Goal: Task Accomplishment & Management: Use online tool/utility

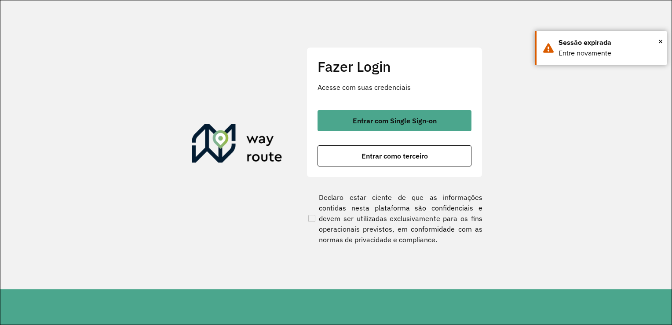
drag, startPoint x: 366, startPoint y: 151, endPoint x: 364, endPoint y: 138, distance: 12.9
click at [366, 152] on span "Entrar como terceiro" at bounding box center [395, 155] width 66 height 7
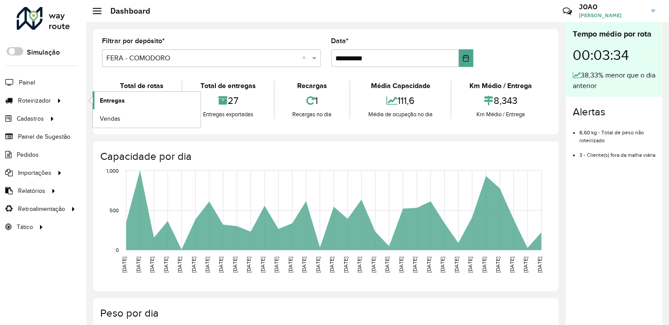
click at [97, 99] on link "Entregas" at bounding box center [147, 100] width 108 height 18
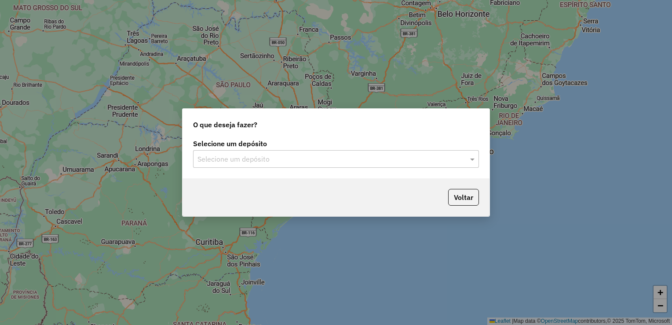
drag, startPoint x: 281, startPoint y: 157, endPoint x: 276, endPoint y: 160, distance: 5.3
click at [281, 157] on input "text" at bounding box center [326, 159] width 259 height 11
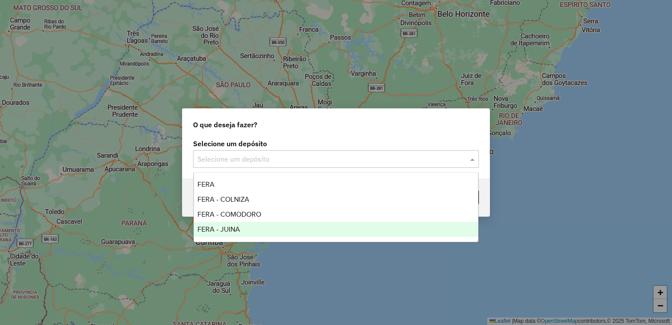
click at [231, 229] on span "FERA - JUINA" at bounding box center [218, 228] width 43 height 7
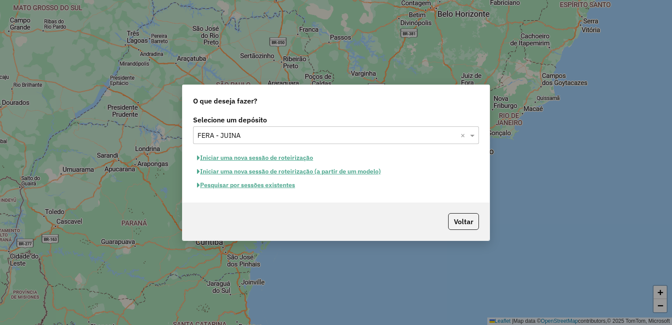
click at [253, 157] on button "Iniciar uma nova sessão de roteirização" at bounding box center [255, 158] width 124 height 14
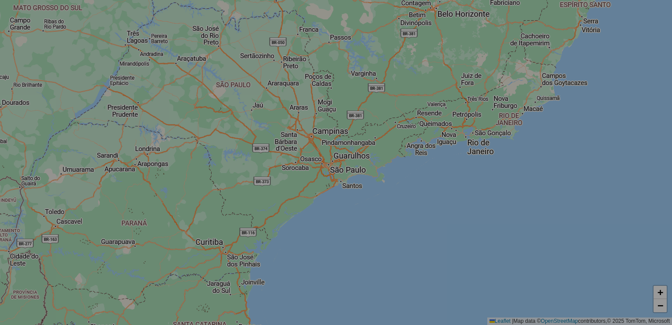
select select "*"
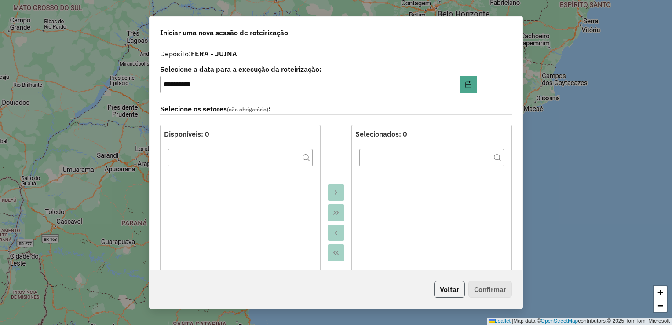
click at [437, 283] on button "Voltar" at bounding box center [449, 289] width 31 height 17
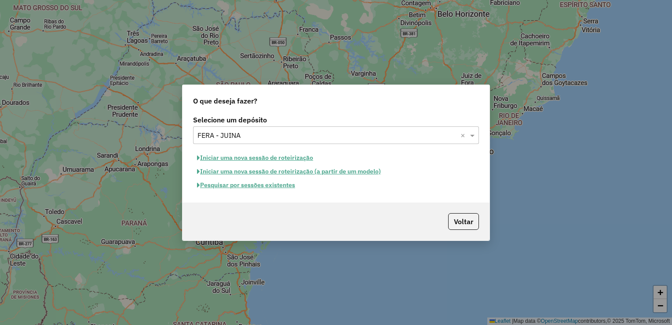
click at [237, 184] on button "Pesquisar por sessões existentes" at bounding box center [246, 185] width 106 height 14
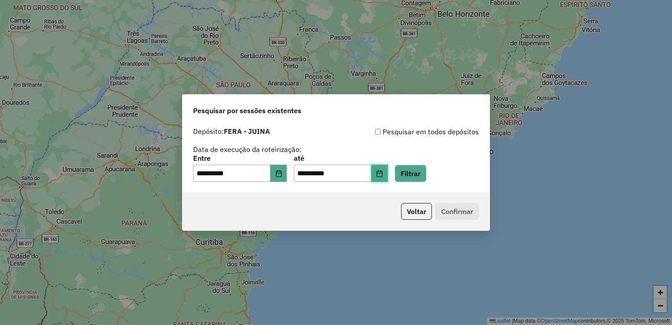
click at [388, 174] on button "Choose Date" at bounding box center [379, 173] width 17 height 18
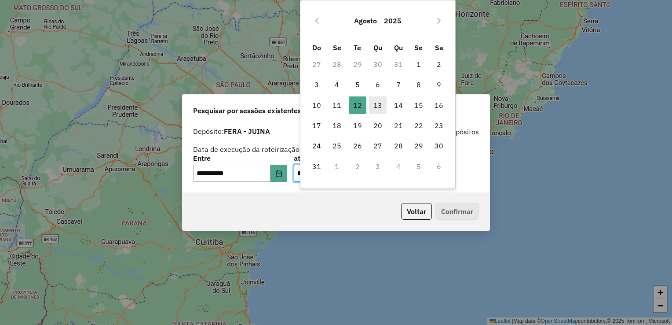
click at [380, 104] on span "13" at bounding box center [378, 105] width 18 height 18
type input "**********"
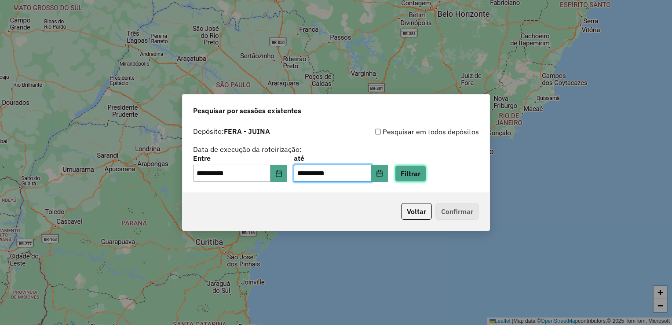
click at [426, 172] on button "Filtrar" at bounding box center [410, 173] width 31 height 17
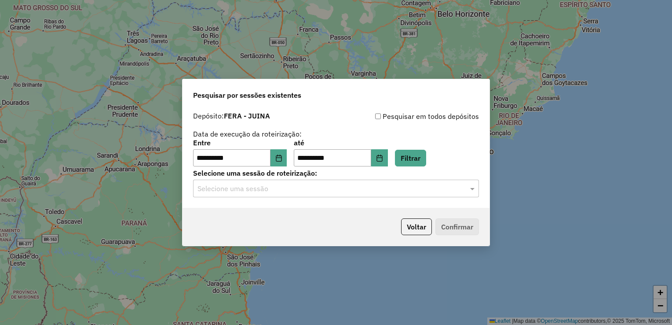
click at [410, 190] on input "text" at bounding box center [326, 188] width 259 height 11
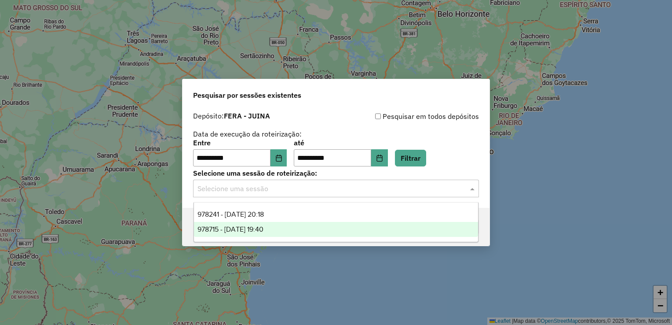
click at [231, 226] on span "978715 - 13/08/2025 19:40" at bounding box center [230, 228] width 66 height 7
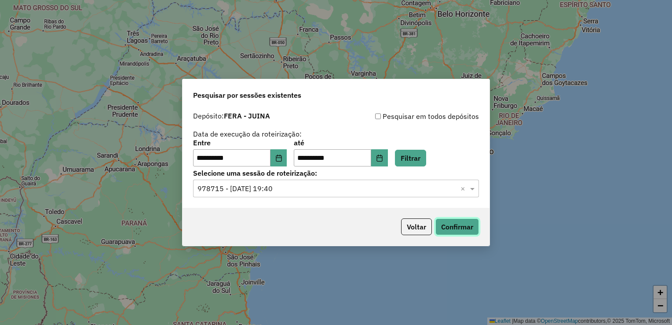
click at [465, 231] on button "Confirmar" at bounding box center [457, 226] width 44 height 17
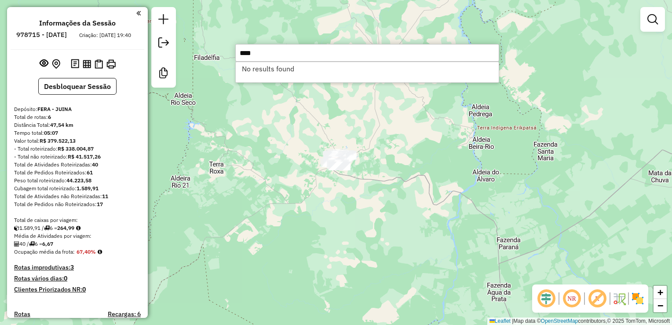
type input "****"
drag, startPoint x: 328, startPoint y: 292, endPoint x: 317, endPoint y: 281, distance: 16.2
click at [325, 289] on div "Janela de atendimento Grade de atendimento Capacidade Transportadoras Veículos …" at bounding box center [336, 162] width 672 height 325
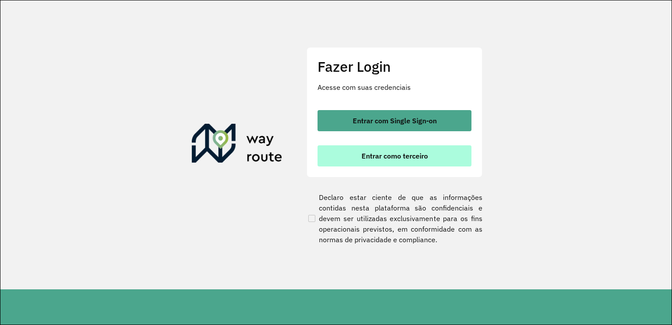
click at [402, 154] on span "Entrar como terceiro" at bounding box center [395, 155] width 66 height 7
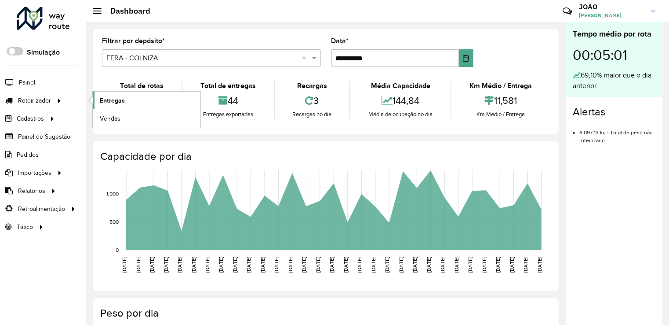
click at [102, 98] on span "Entregas" at bounding box center [112, 100] width 25 height 9
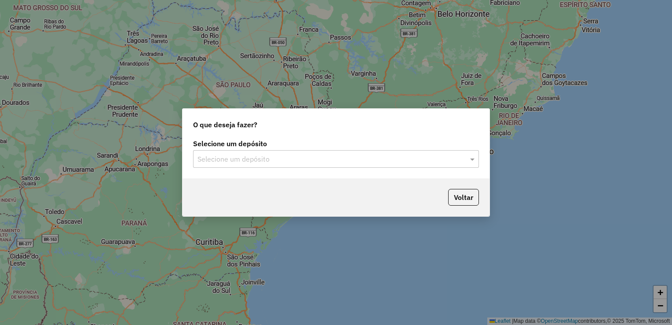
click at [254, 159] on input "text" at bounding box center [326, 159] width 259 height 11
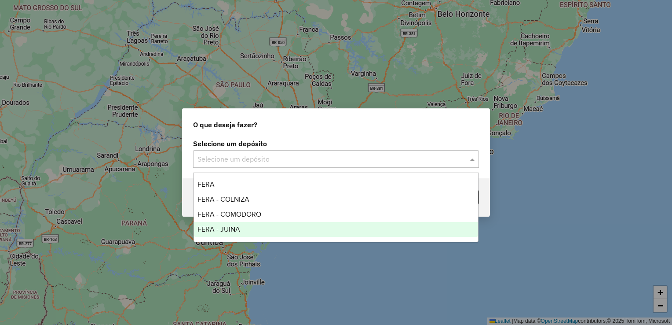
click at [237, 228] on span "FERA - JUINA" at bounding box center [218, 228] width 43 height 7
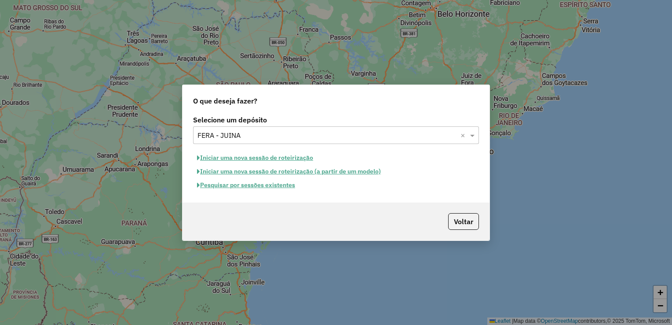
click at [264, 187] on button "Pesquisar por sessões existentes" at bounding box center [246, 185] width 106 height 14
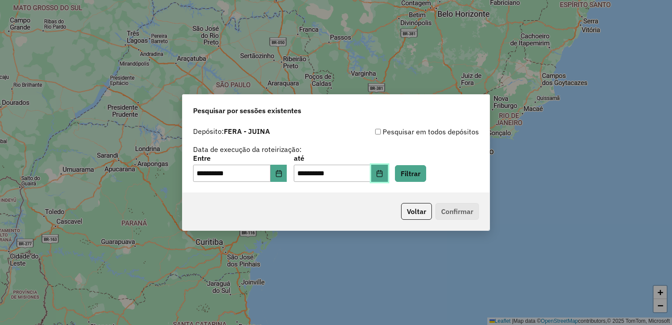
click at [382, 173] on icon "Choose Date" at bounding box center [379, 173] width 6 height 7
click at [459, 185] on div "**********" at bounding box center [336, 158] width 307 height 70
click at [422, 177] on button "Filtrar" at bounding box center [410, 173] width 31 height 17
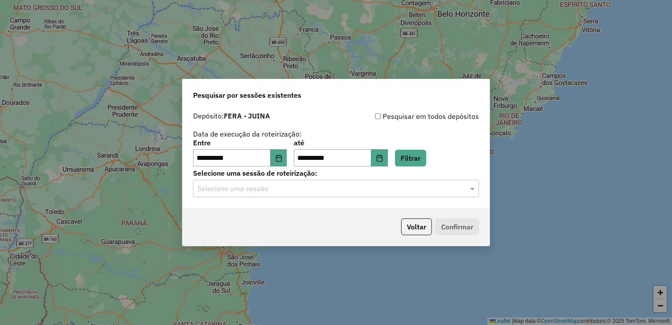
click at [352, 198] on div "**********" at bounding box center [336, 157] width 307 height 101
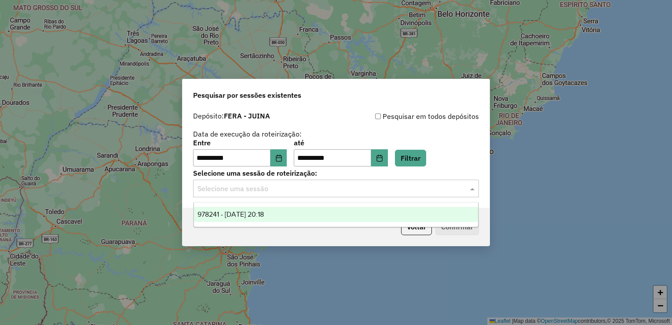
click at [294, 191] on input "text" at bounding box center [326, 188] width 259 height 11
click at [250, 212] on span "978241 - 12/08/2025 20:18" at bounding box center [230, 213] width 66 height 7
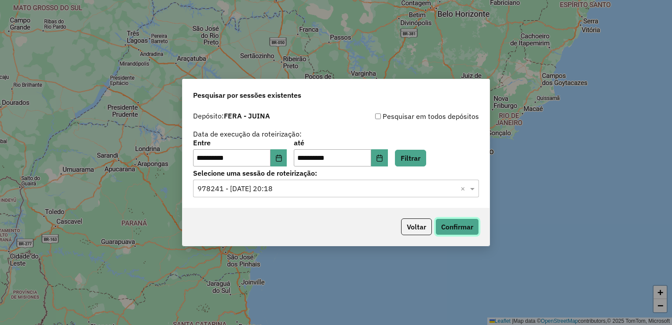
click at [464, 228] on button "Confirmar" at bounding box center [457, 226] width 44 height 17
click at [388, 156] on button "Choose Date" at bounding box center [379, 158] width 17 height 18
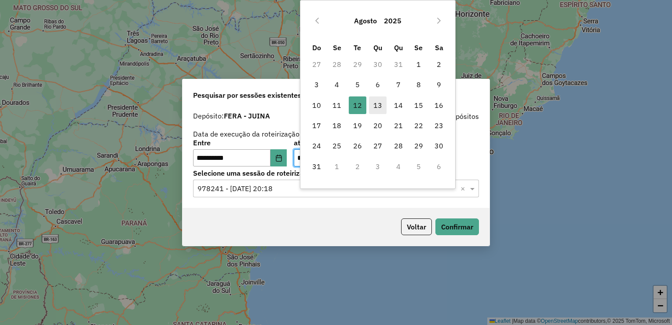
click at [378, 108] on span "13" at bounding box center [378, 105] width 18 height 18
type input "**********"
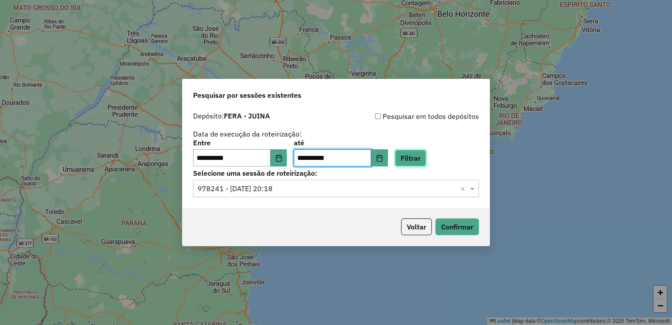
click at [426, 163] on button "Filtrar" at bounding box center [410, 158] width 31 height 17
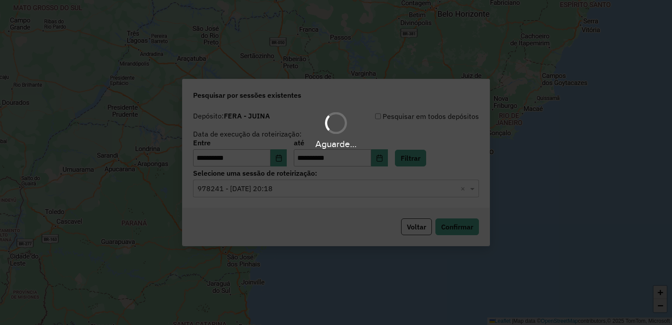
click at [386, 194] on div "Aguarde..." at bounding box center [336, 162] width 672 height 325
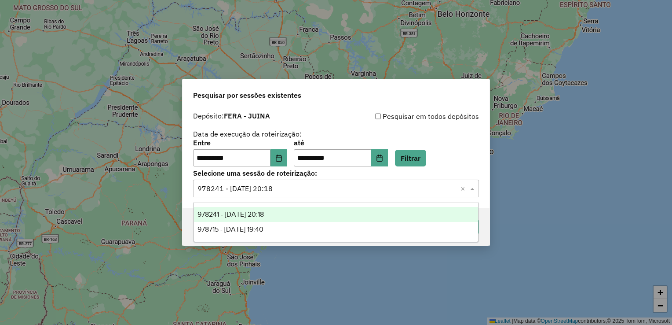
click at [386, 194] on input "text" at bounding box center [326, 188] width 259 height 11
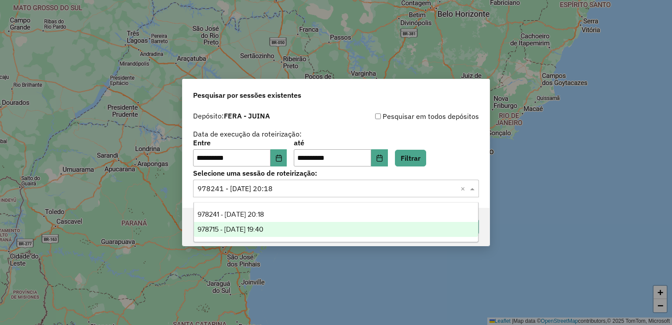
click at [289, 226] on div "978715 - 13/08/2025 19:40" at bounding box center [336, 229] width 285 height 15
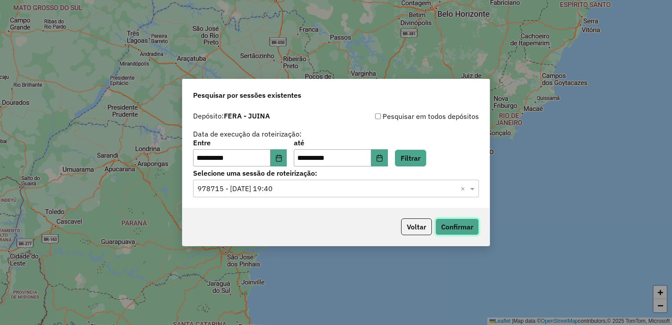
click at [461, 231] on button "Confirmar" at bounding box center [457, 226] width 44 height 17
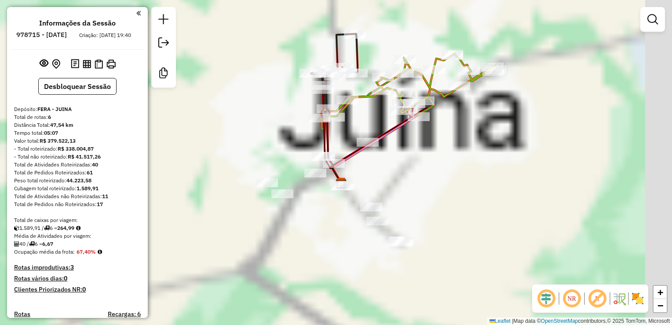
drag, startPoint x: 615, startPoint y: 129, endPoint x: 383, endPoint y: 168, distance: 235.0
click at [383, 168] on div "Janela de atendimento Grade de atendimento Capacidade Transportadoras Veículos …" at bounding box center [336, 162] width 672 height 325
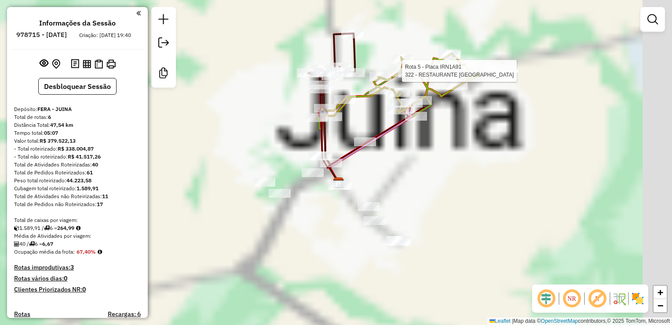
select select "**********"
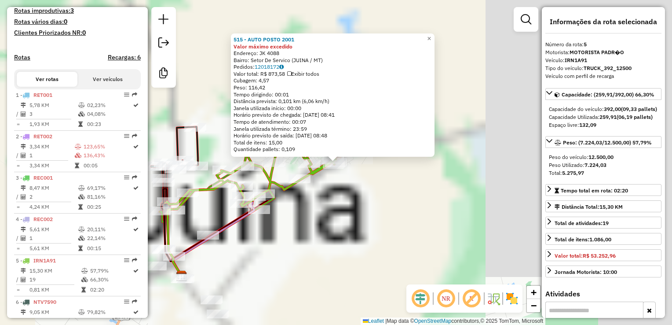
scroll to position [436, 0]
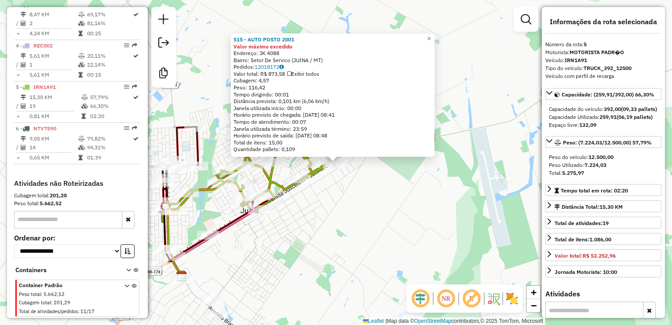
click at [360, 231] on div "515 - AUTO POSTO 2001 Valor máximo excedido Endereço: JK 4088 Bairro: Setor De …" at bounding box center [336, 162] width 672 height 325
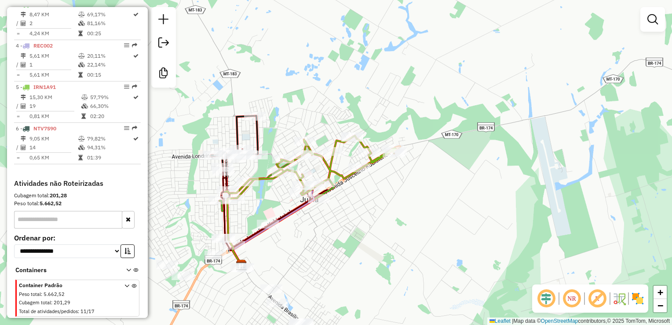
drag, startPoint x: 337, startPoint y: 233, endPoint x: 468, endPoint y: 191, distance: 137.3
click at [471, 197] on div "Janela de atendimento Grade de atendimento Capacidade Transportadoras Veículos …" at bounding box center [336, 162] width 672 height 325
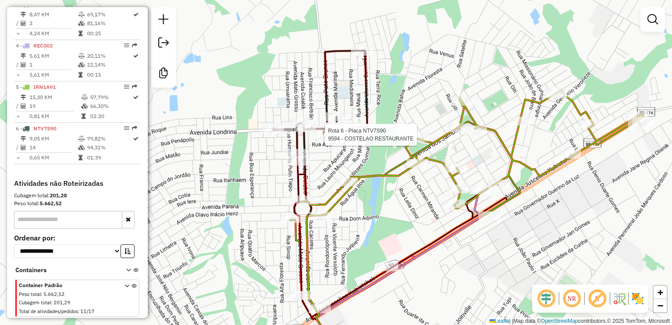
select select "**********"
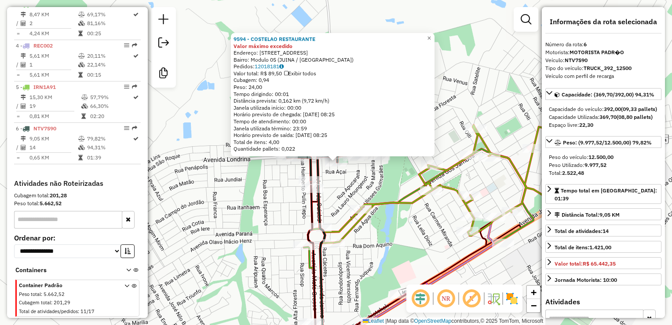
click at [343, 187] on div "Rota 6 - Placa NTV7S90 9594 - COSTELAO RESTAURANTE 9594 - COSTELAO RESTAURANTE …" at bounding box center [336, 162] width 672 height 325
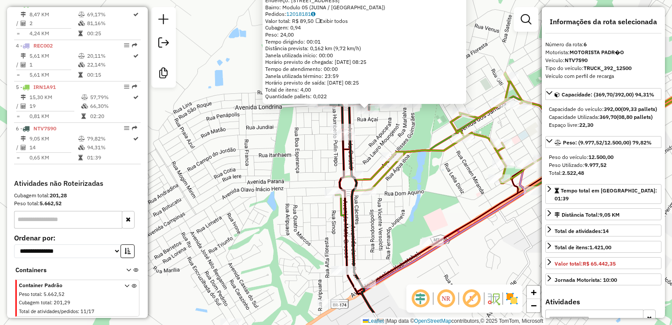
drag, startPoint x: 366, startPoint y: 163, endPoint x: 385, endPoint y: 103, distance: 63.1
click at [385, 103] on div "9594 - COSTELAO RESTAURANTE Valor máximo excedido Endereço: Rua Havai 97 Bairro…" at bounding box center [336, 162] width 672 height 325
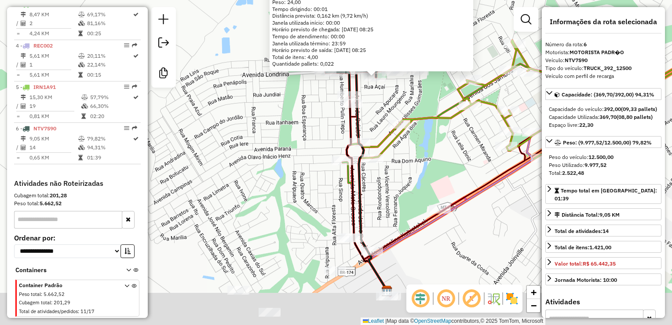
click at [385, 103] on div "9594 - COSTELAO RESTAURANTE Valor máximo excedido Endereço: Rua Havai 97 Bairro…" at bounding box center [336, 162] width 672 height 325
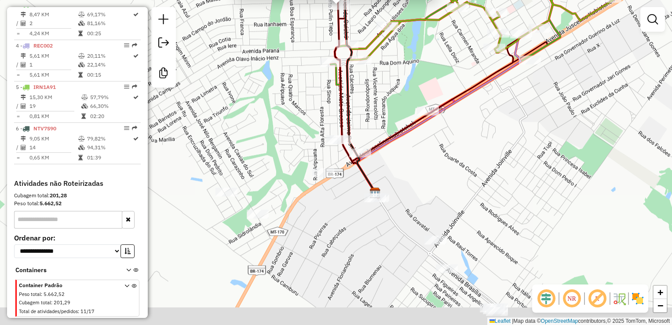
drag, startPoint x: 292, startPoint y: 202, endPoint x: 296, endPoint y: 48, distance: 153.5
click at [296, 48] on div "Atividade não roteirizada 323 - POLO BEER DISTRIBUID Endereço: AVENIDA MATO GRO…" at bounding box center [336, 162] width 672 height 325
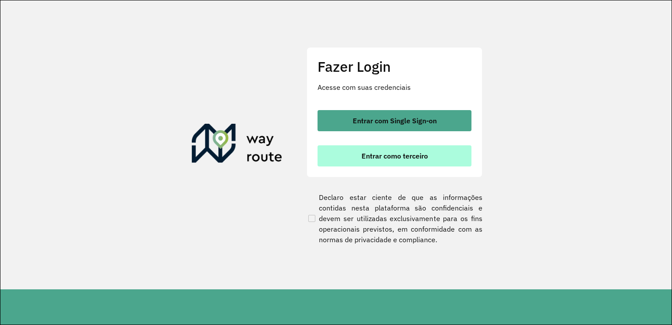
click at [405, 157] on span "Entrar como terceiro" at bounding box center [395, 155] width 66 height 7
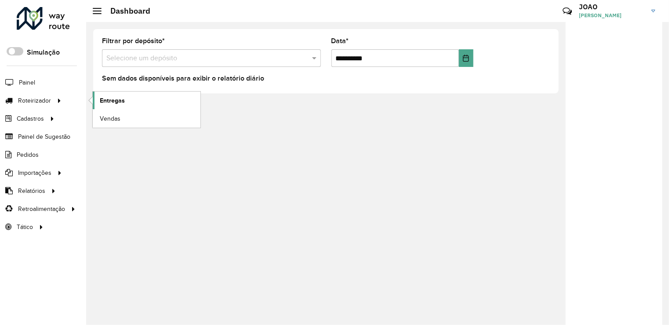
click at [109, 102] on span "Entregas" at bounding box center [112, 100] width 25 height 9
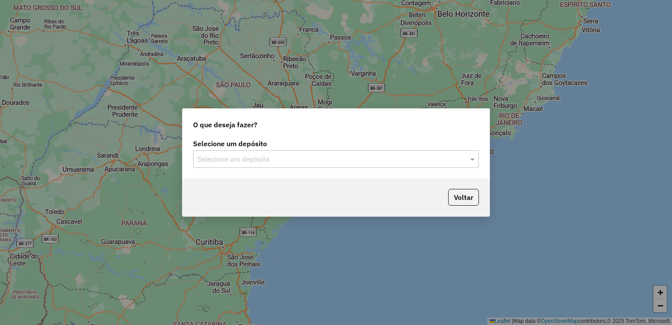
click at [266, 157] on input "text" at bounding box center [326, 159] width 259 height 11
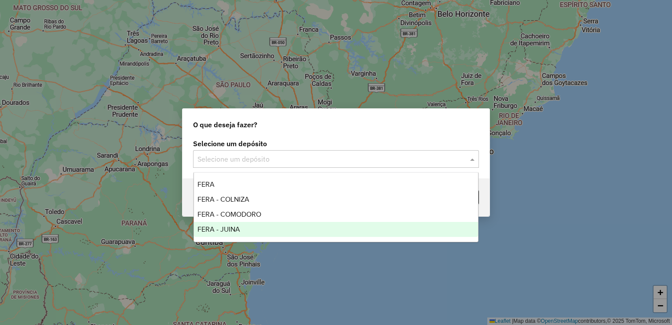
click at [235, 230] on span "FERA - JUINA" at bounding box center [218, 228] width 43 height 7
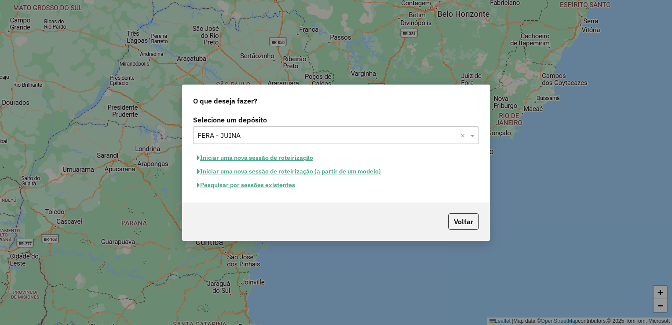
click at [276, 189] on button "Pesquisar por sessões existentes" at bounding box center [246, 185] width 106 height 14
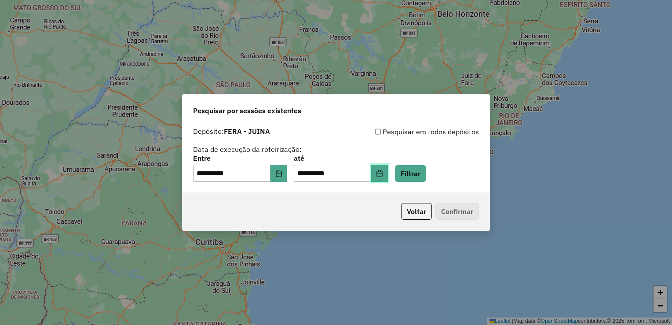
click at [388, 177] on button "Choose Date" at bounding box center [379, 173] width 17 height 18
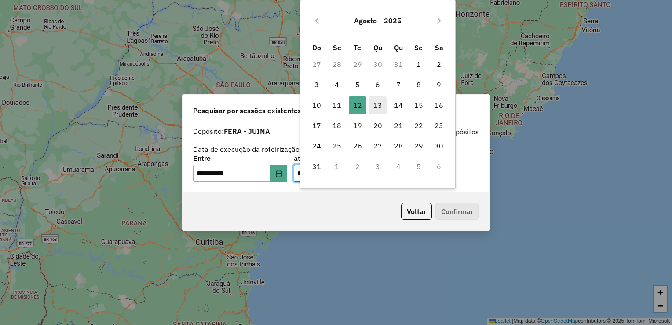
click at [376, 105] on span "13" at bounding box center [378, 105] width 18 height 18
type input "**********"
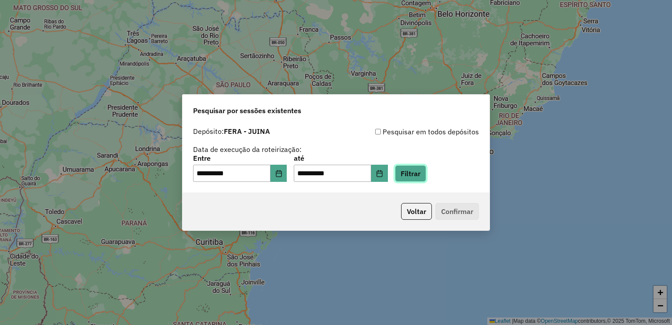
click at [426, 175] on button "Filtrar" at bounding box center [410, 173] width 31 height 17
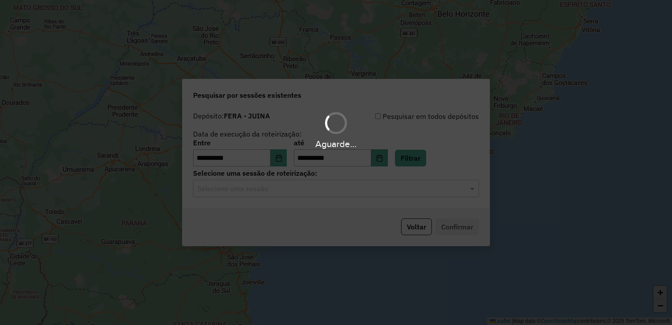
click at [348, 197] on hb-app "**********" at bounding box center [336, 162] width 672 height 325
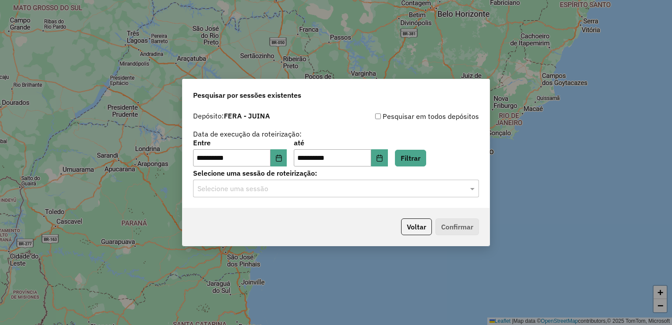
click at [348, 196] on div "Selecione uma sessão" at bounding box center [336, 188] width 286 height 18
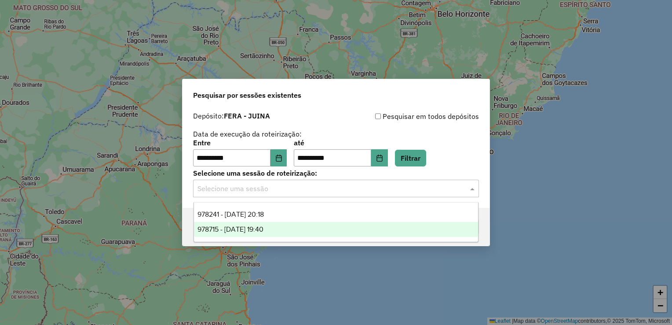
click at [263, 227] on span "978715 - 13/08/2025 19:40" at bounding box center [230, 228] width 66 height 7
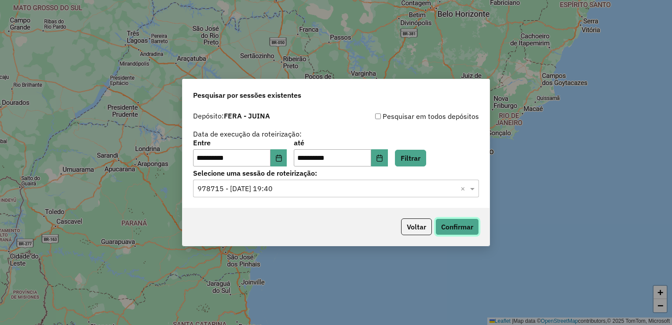
click at [456, 224] on button "Confirmar" at bounding box center [457, 226] width 44 height 17
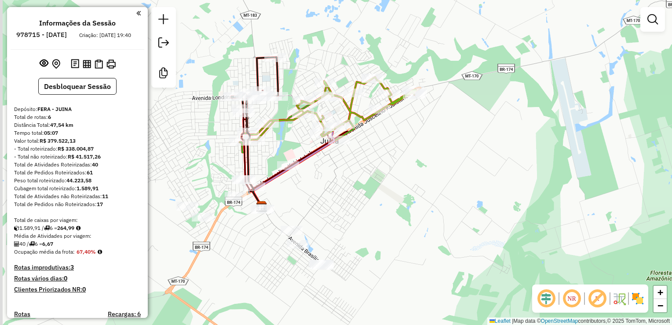
drag, startPoint x: 318, startPoint y: 158, endPoint x: 389, endPoint y: 176, distance: 72.8
click at [389, 176] on div "Janela de atendimento Grade de atendimento Capacidade Transportadoras Veículos …" at bounding box center [336, 162] width 672 height 325
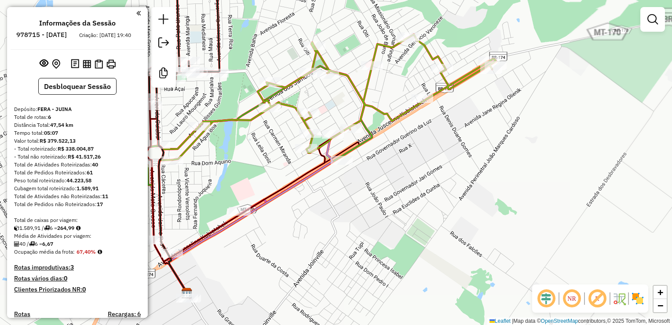
click at [383, 145] on div "Rota 4 - Placa REC002 116 - PASQUALOTTO SUPERMER Janela de atendimento Grade de…" at bounding box center [336, 162] width 672 height 325
select select "**********"
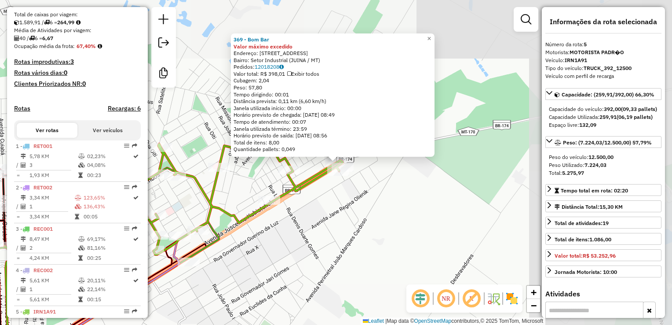
scroll to position [436, 0]
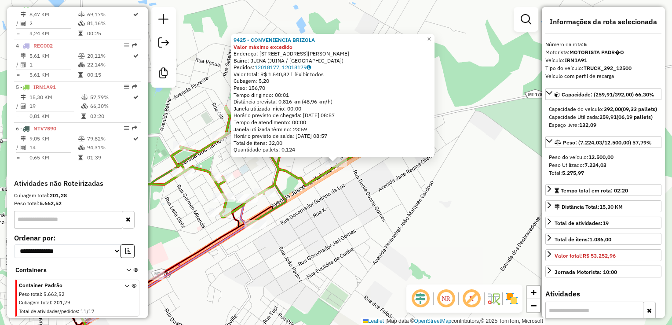
click at [313, 201] on div "9425 - CONVENIENCIA BRIZOLA Valor máximo excedido Endereço: [STREET_ADDRESS][PE…" at bounding box center [336, 162] width 672 height 325
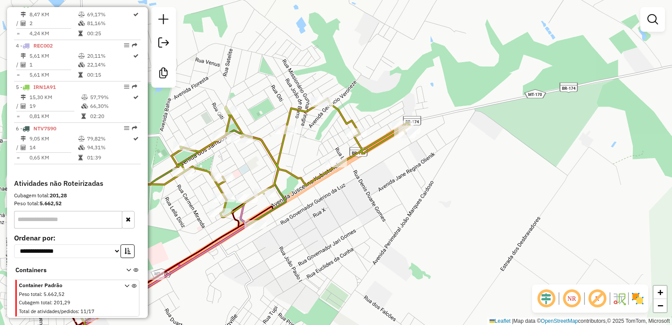
click at [287, 124] on icon at bounding box center [241, 161] width 338 height 125
select select "**********"
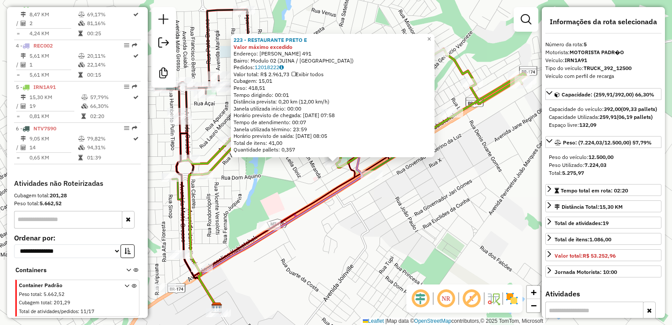
click at [315, 173] on div "223 - RESTAURANTE PRETO E Valor máximo excedido Endereço: [PERSON_NAME] 491 Bai…" at bounding box center [336, 162] width 672 height 325
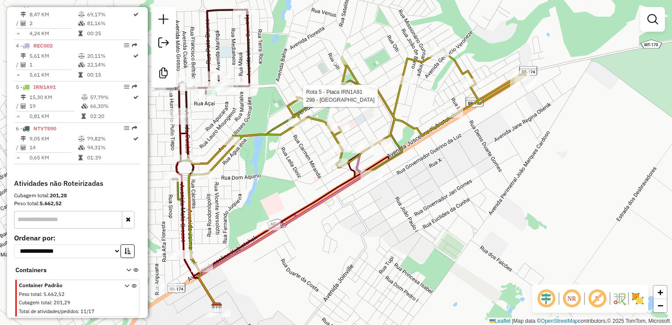
select select "**********"
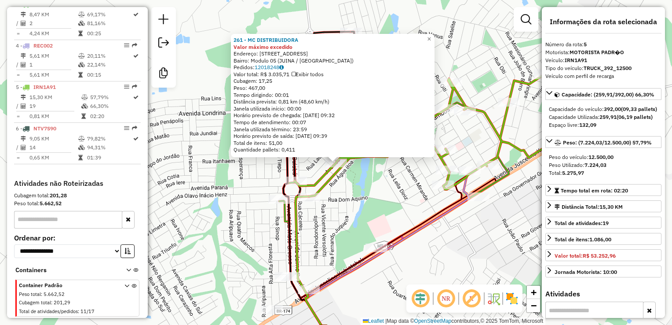
click at [283, 181] on icon at bounding box center [303, 242] width 41 height 174
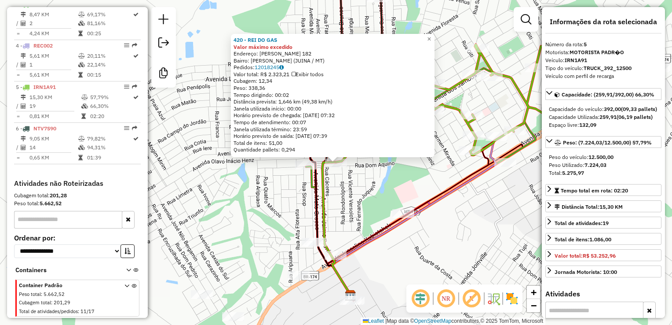
click at [361, 200] on div "420 - REI DO GAS Valor máximo excedido Endereço: [PERSON_NAME] 182 Bairro: Seto…" at bounding box center [336, 162] width 672 height 325
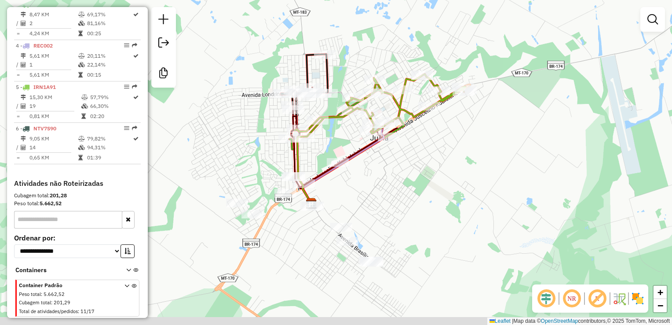
drag, startPoint x: 379, startPoint y: 229, endPoint x: 332, endPoint y: 170, distance: 76.0
click at [340, 189] on div "Janela de atendimento Grade de atendimento Capacidade Transportadoras Veículos …" at bounding box center [336, 162] width 672 height 325
